Goal: Task Accomplishment & Management: Use online tool/utility

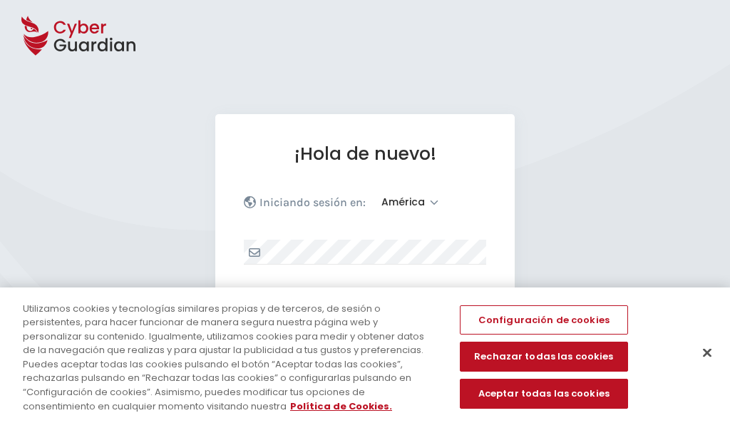
select select "América"
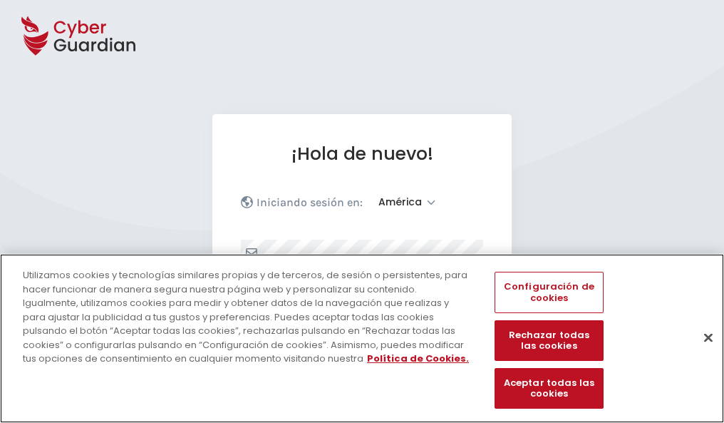
scroll to position [186, 0]
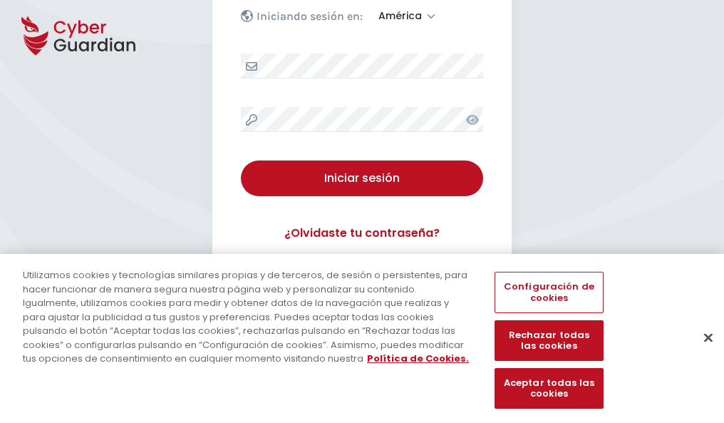
click at [701, 352] on button "Cerrar" at bounding box center [708, 337] width 31 height 31
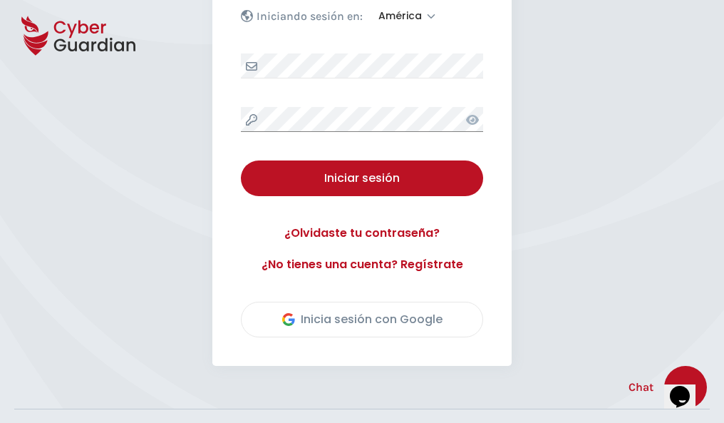
scroll to position [324, 0]
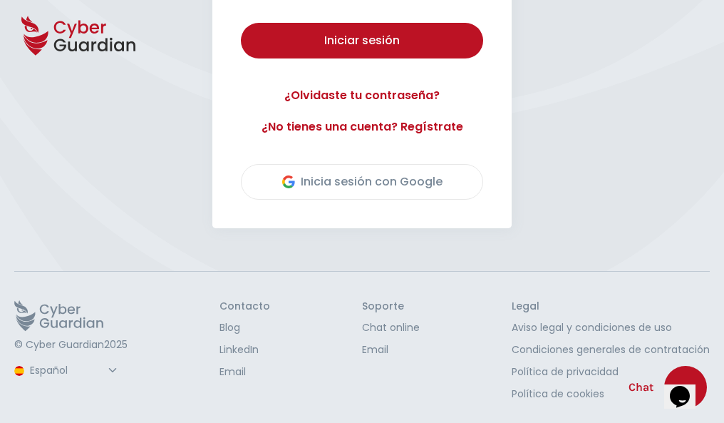
click at [241, 23] on button "Iniciar sesión" at bounding box center [362, 41] width 242 height 36
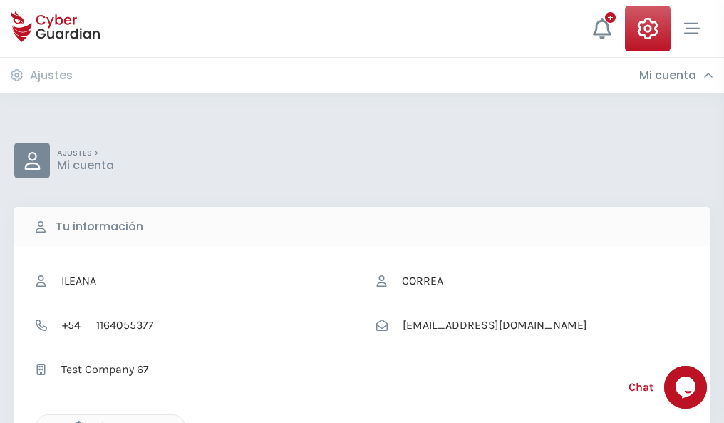
click at [75, 421] on icon "button" at bounding box center [75, 427] width 12 height 12
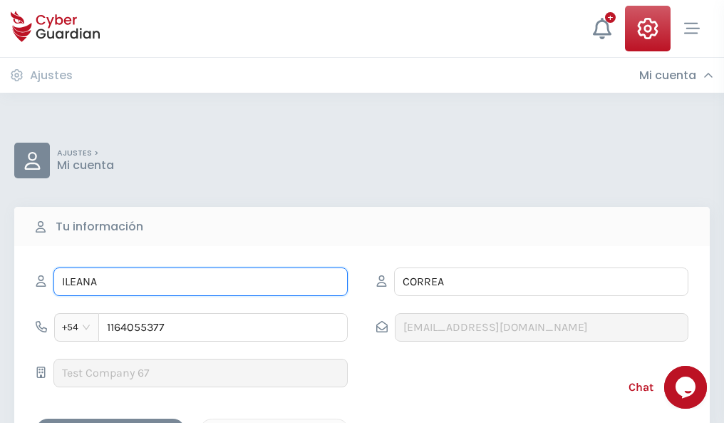
click at [200, 282] on input "ILEANA" at bounding box center [200, 281] width 294 height 29
type input "I"
type input "Eufemia"
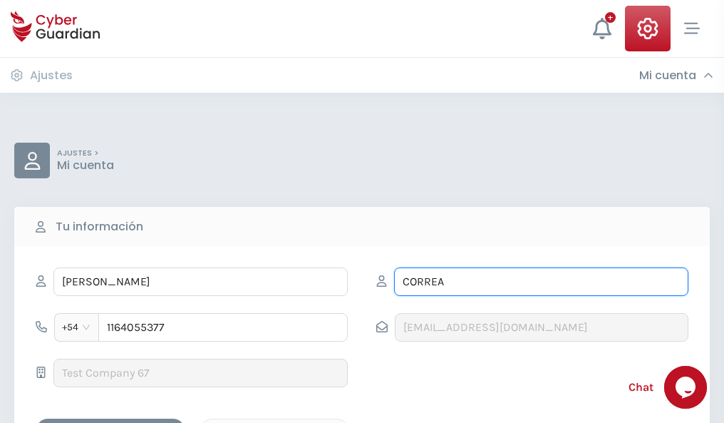
click at [541, 282] on input "CORREA" at bounding box center [541, 281] width 294 height 29
type input "C"
type input "Carbonell"
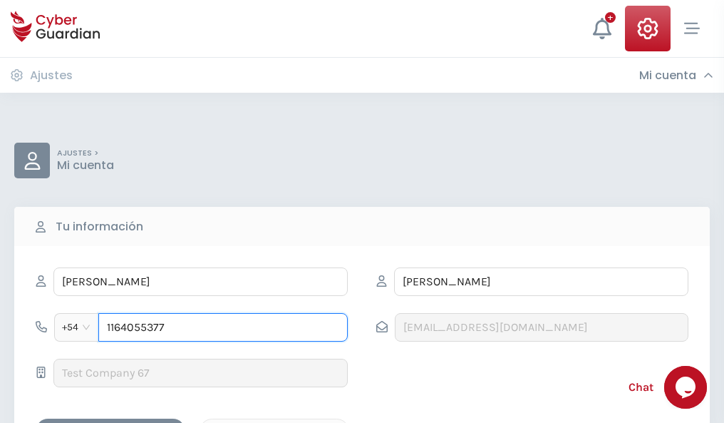
click at [223, 327] on input "1164055377" at bounding box center [223, 327] width 250 height 29
type input "1"
type input "4873809399"
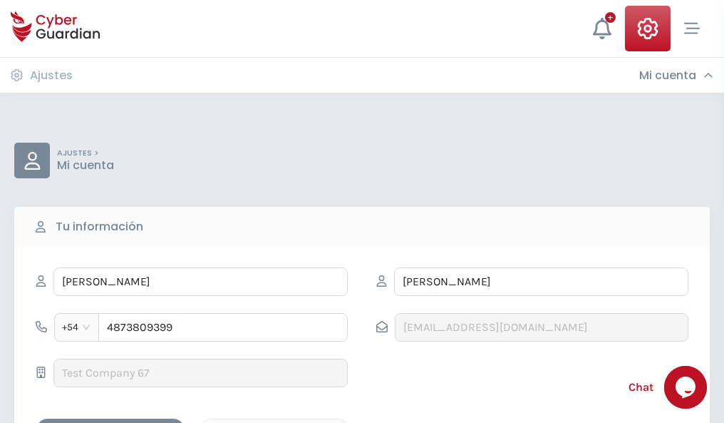
click at [274, 422] on div "Cancelar" at bounding box center [274, 431] width 127 height 18
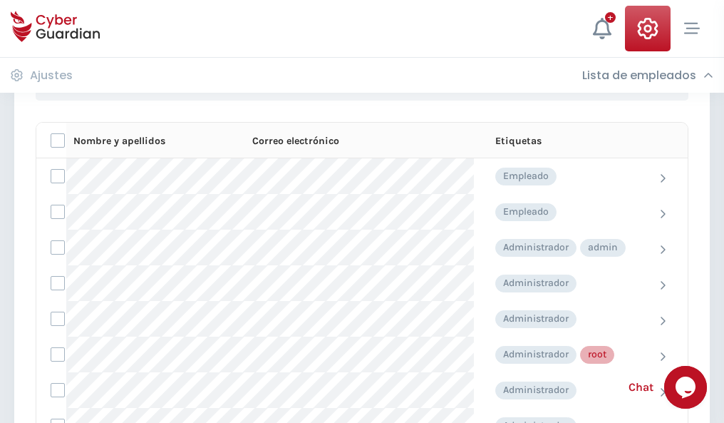
scroll to position [717, 0]
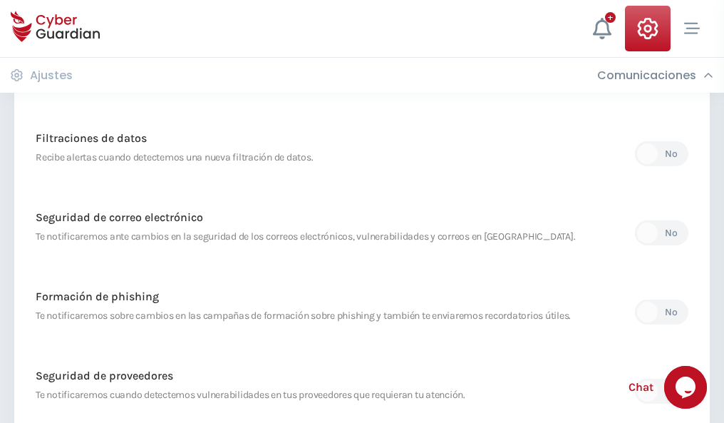
scroll to position [751, 0]
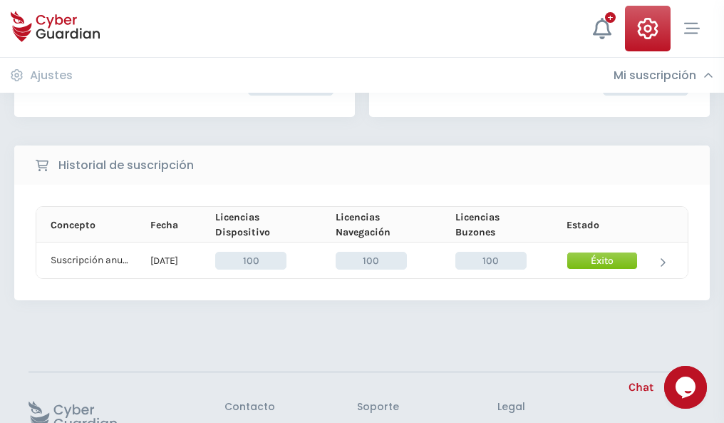
scroll to position [361, 0]
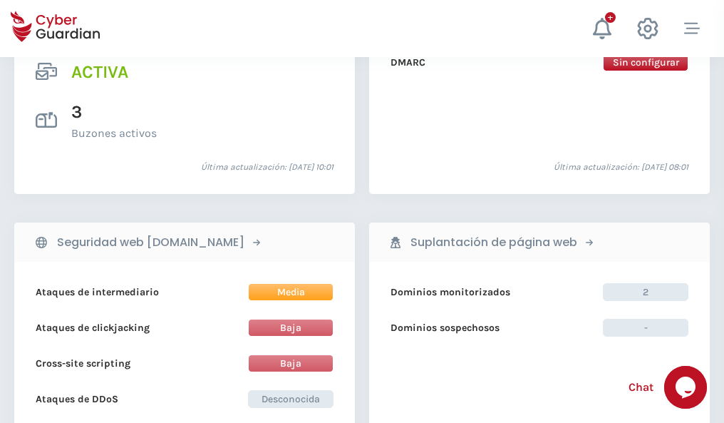
scroll to position [1449, 0]
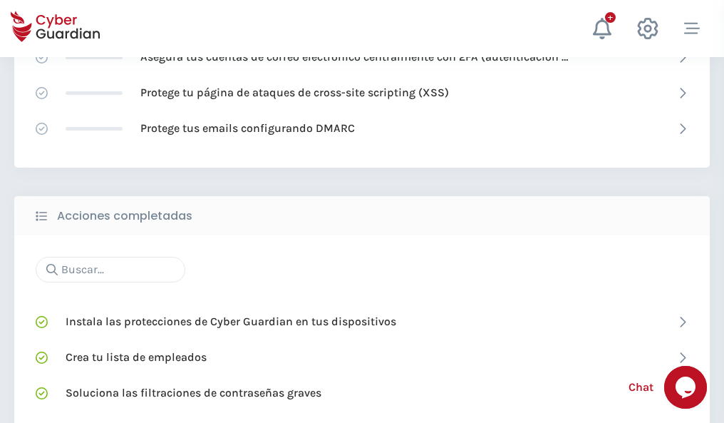
scroll to position [950, 0]
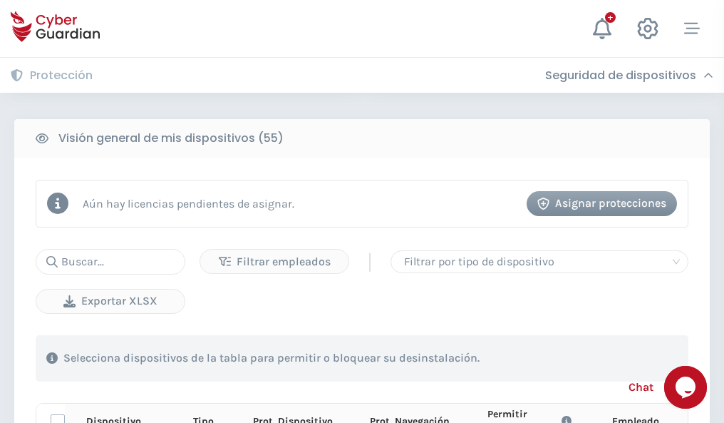
scroll to position [1260, 0]
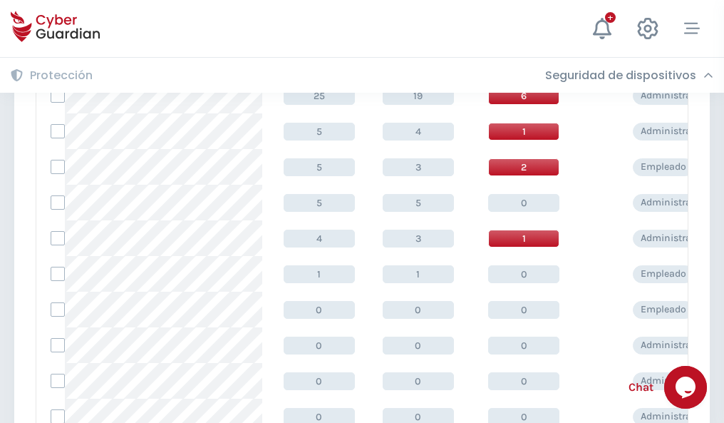
scroll to position [719, 0]
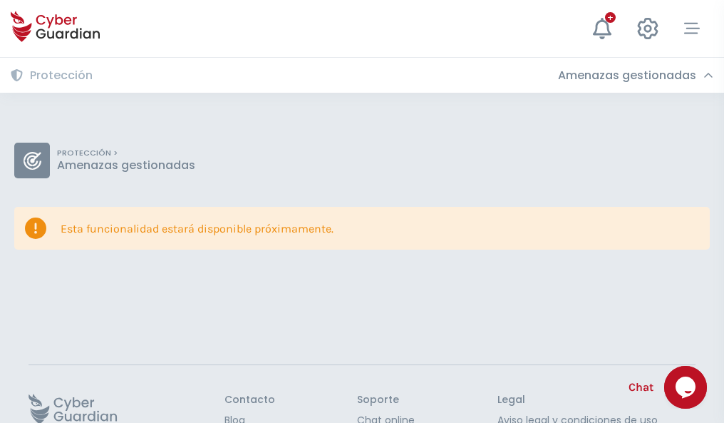
scroll to position [93, 0]
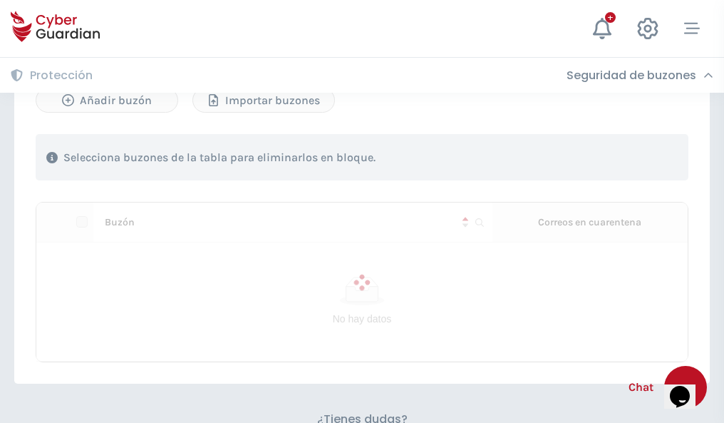
scroll to position [610, 0]
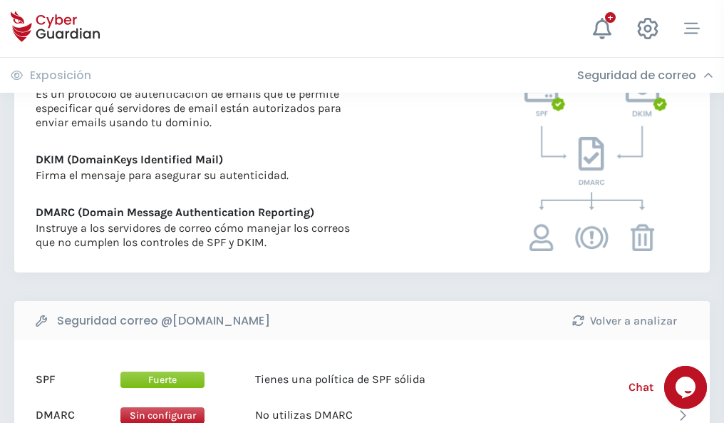
scroll to position [769, 0]
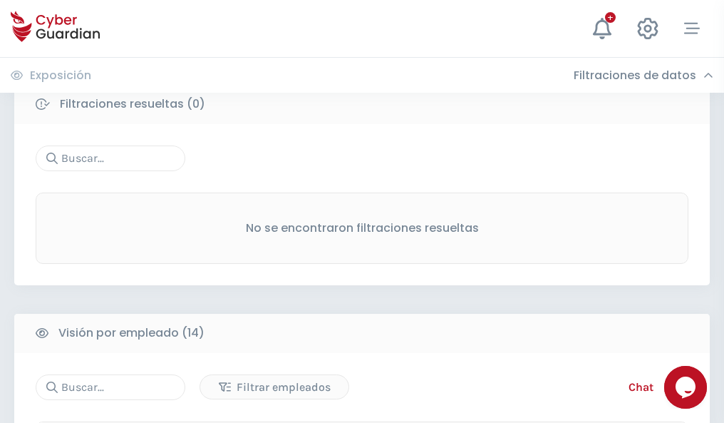
scroll to position [1287, 0]
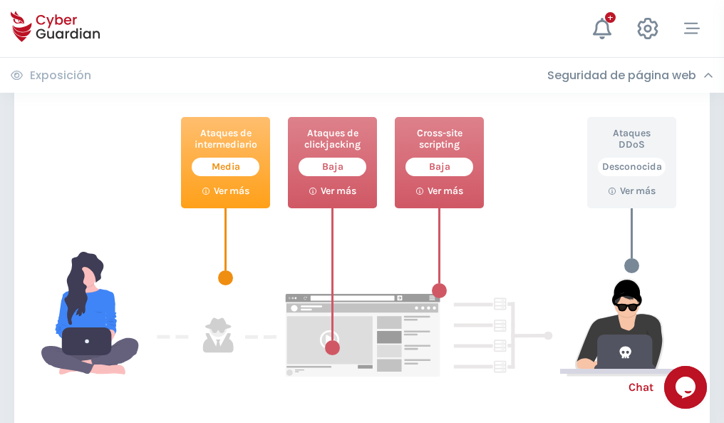
scroll to position [776, 0]
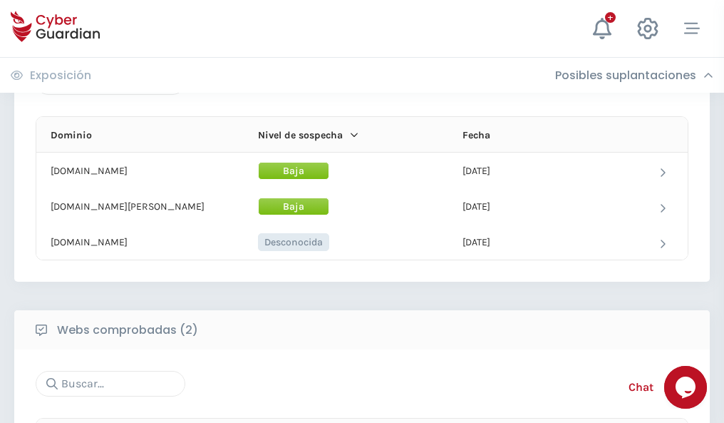
scroll to position [855, 0]
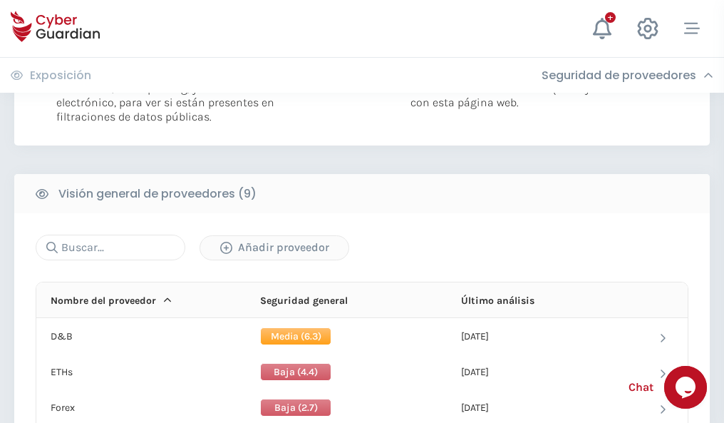
scroll to position [1026, 0]
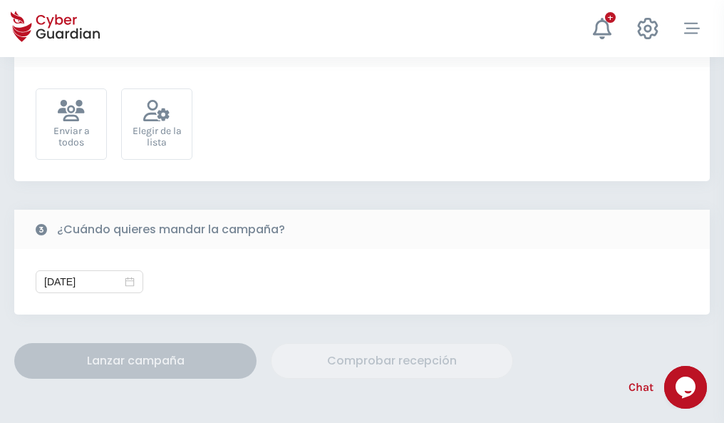
scroll to position [522, 0]
